Goal: Navigation & Orientation: Find specific page/section

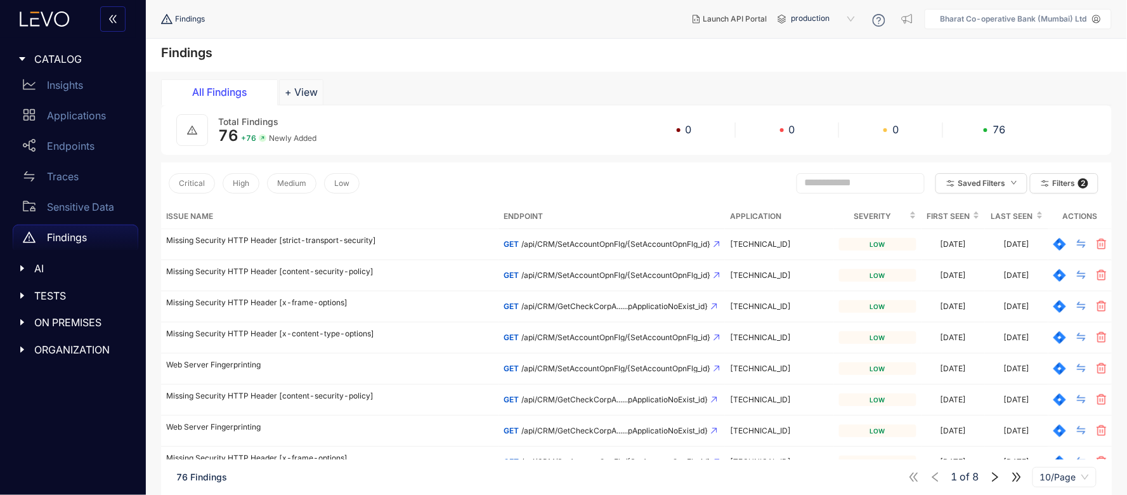
click at [51, 345] on span "ORGANIZATION" at bounding box center [81, 349] width 94 height 11
click at [79, 145] on p "Endpoints" at bounding box center [71, 145] width 48 height 11
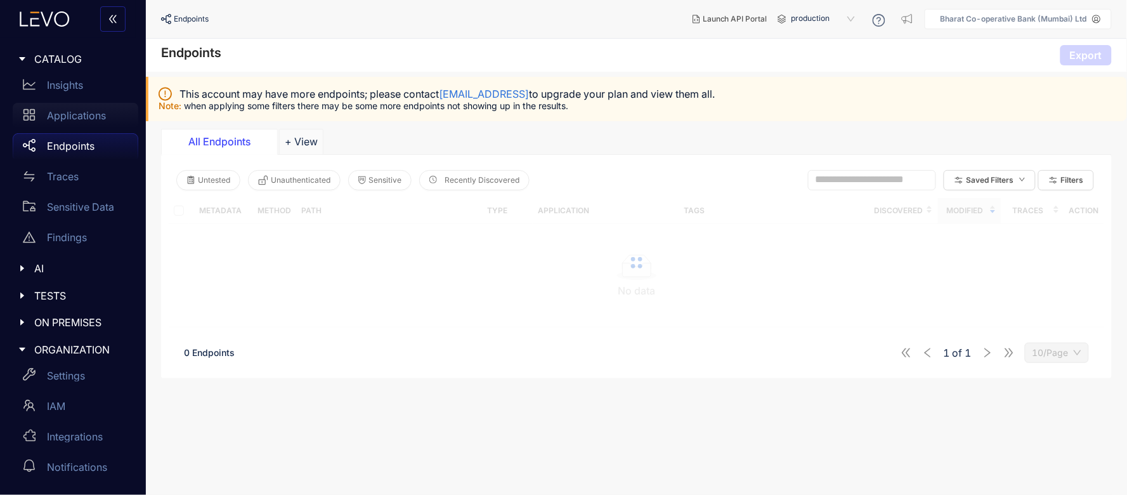
click at [71, 119] on p "Applications" at bounding box center [76, 115] width 59 height 11
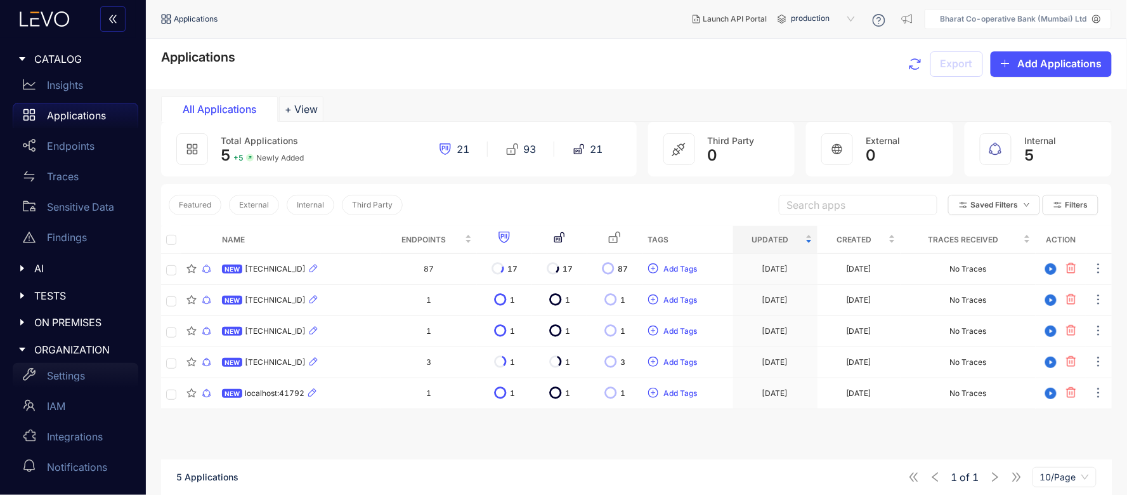
click at [72, 375] on p "Settings" at bounding box center [66, 375] width 38 height 11
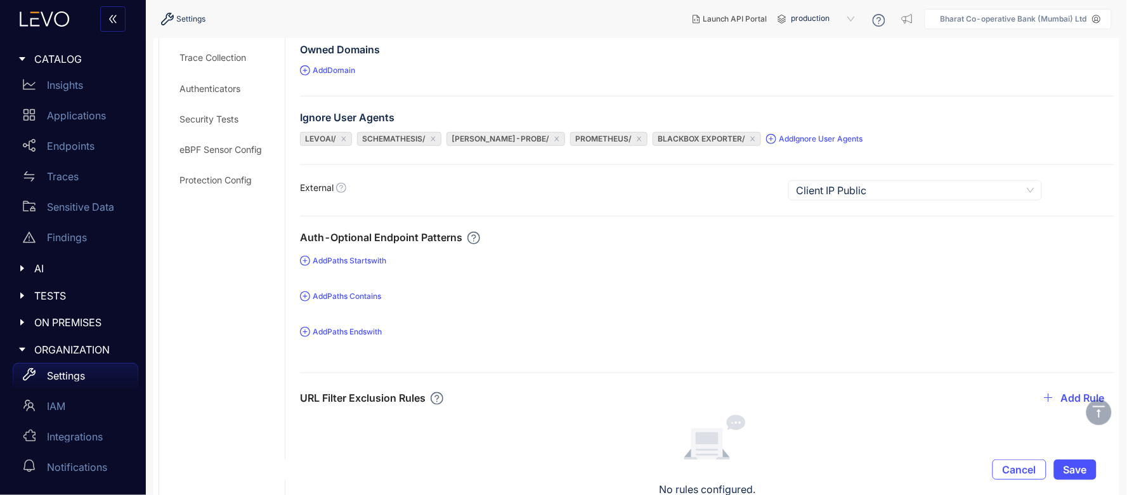
scroll to position [282, 0]
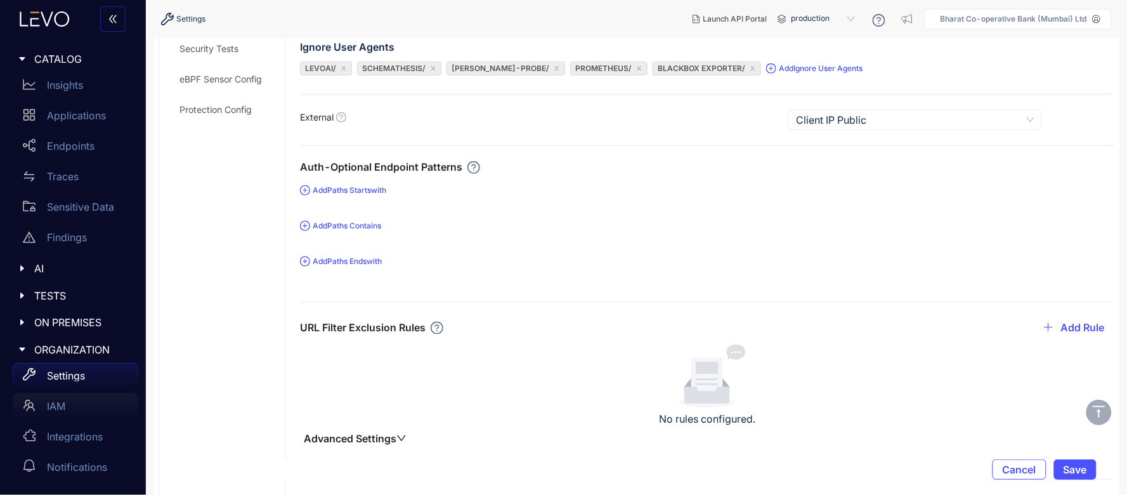
click at [67, 403] on div "IAM" at bounding box center [76, 405] width 126 height 25
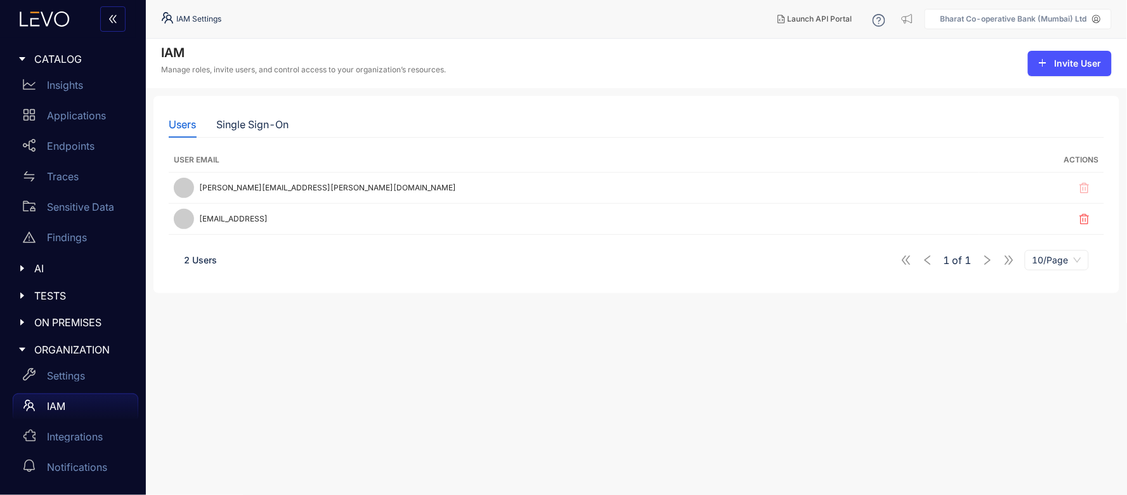
click at [422, 374] on section "IAM Manage roles, invite users, and control access to your organization’s resou…" at bounding box center [636, 267] width 981 height 456
